Goal: Transaction & Acquisition: Purchase product/service

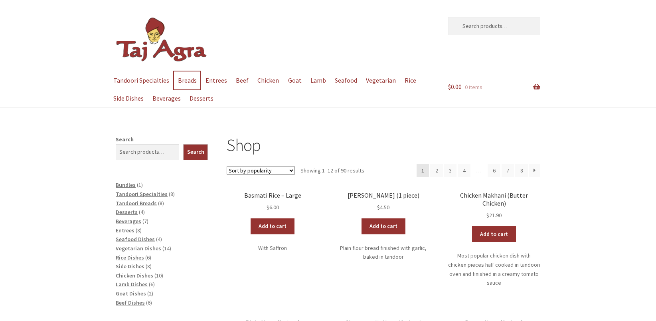
click at [180, 81] on link "Breads" at bounding box center [187, 80] width 26 height 18
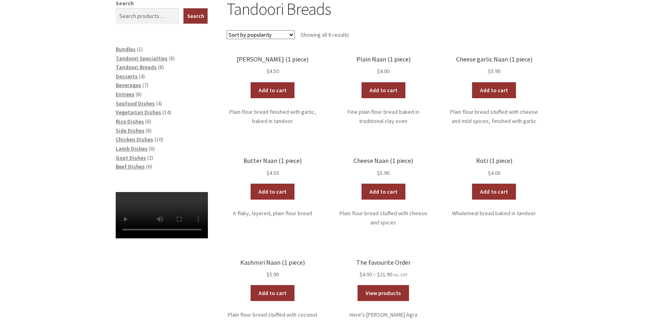
scroll to position [40, 0]
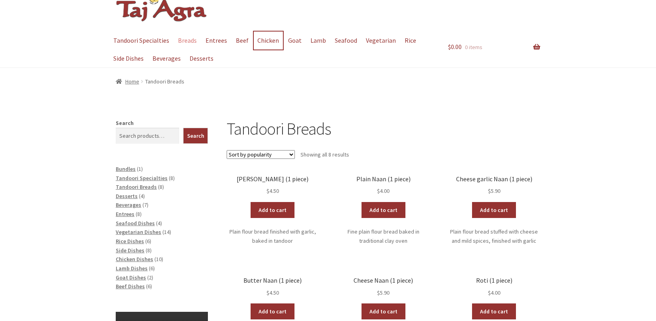
click at [271, 41] on link "Chicken" at bounding box center [268, 41] width 29 height 18
